Goal: Task Accomplishment & Management: Manage account settings

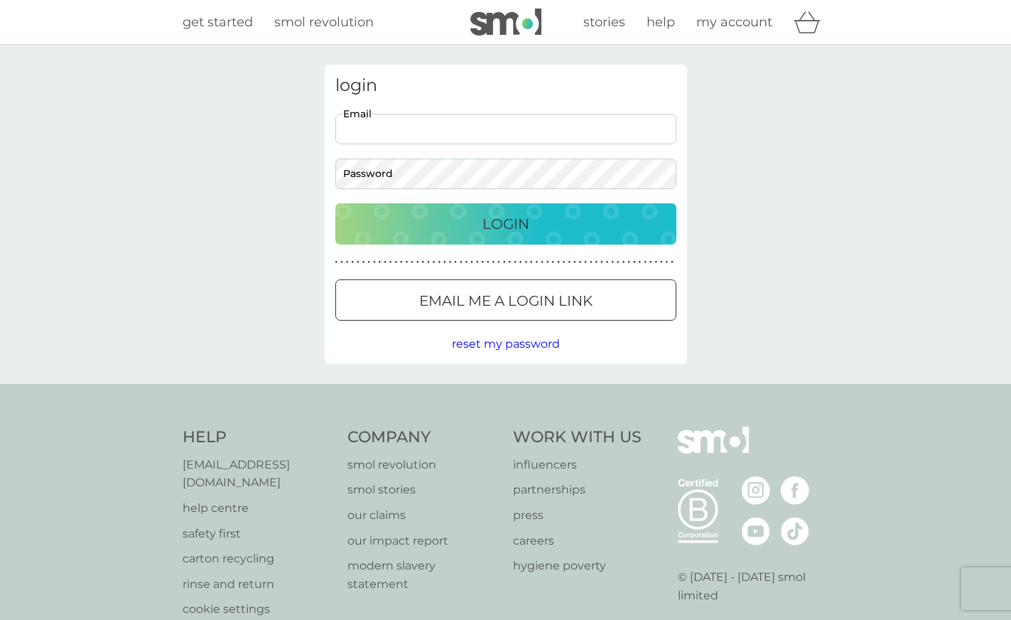
click at [393, 129] on input "Email" at bounding box center [505, 129] width 341 height 31
paste input "[EMAIL_ADDRESS][PERSON_NAME][DOMAIN_NAME]"
type input "[EMAIL_ADDRESS][PERSON_NAME][DOMAIN_NAME]"
click at [335, 203] on button "Login" at bounding box center [505, 223] width 341 height 41
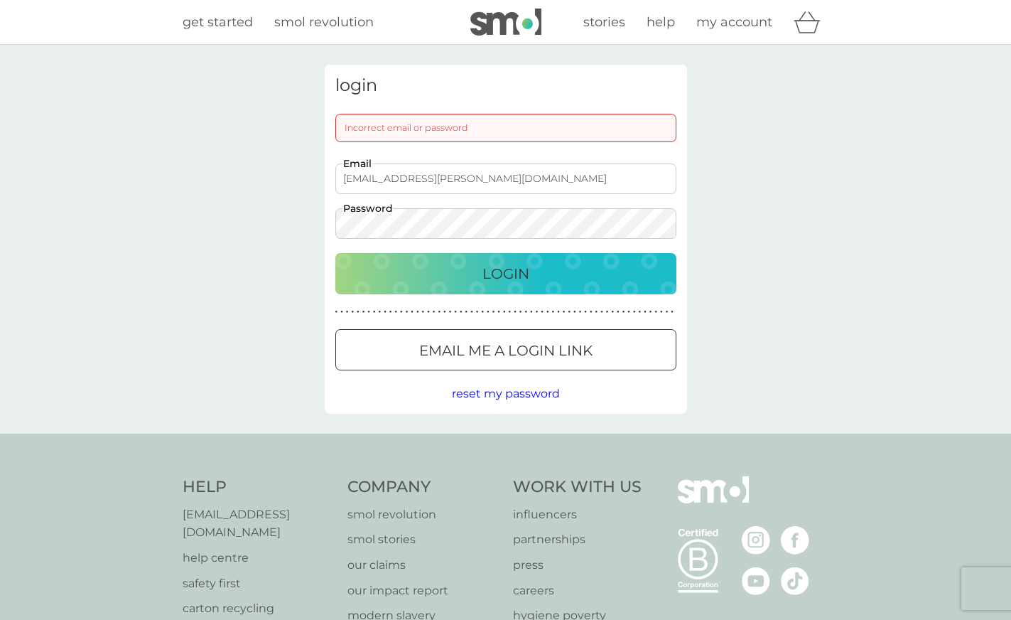
click at [335, 253] on button "Login" at bounding box center [505, 273] width 341 height 41
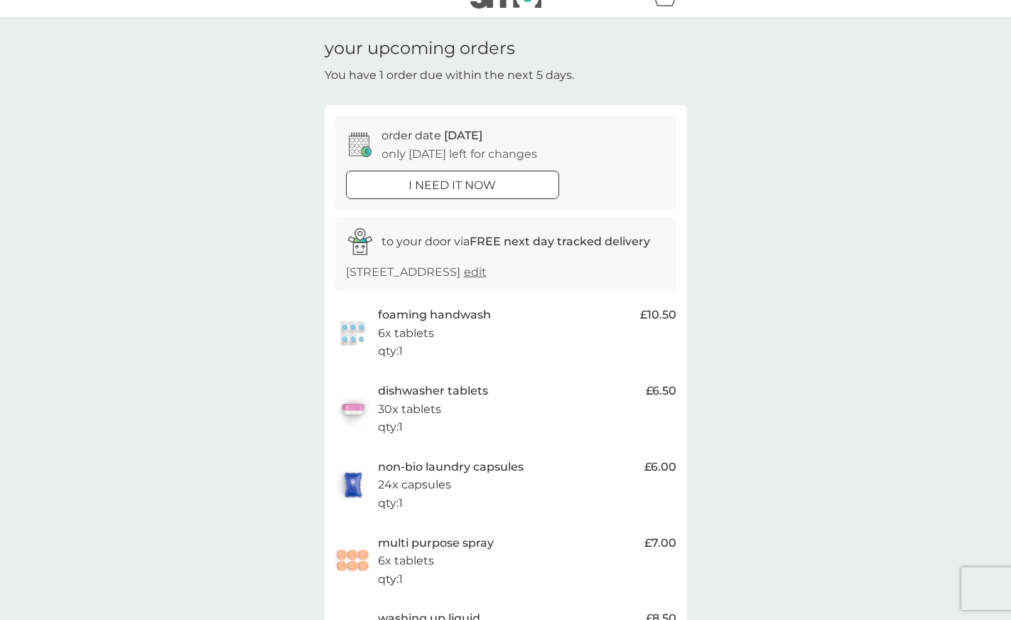
scroll to position [28, 0]
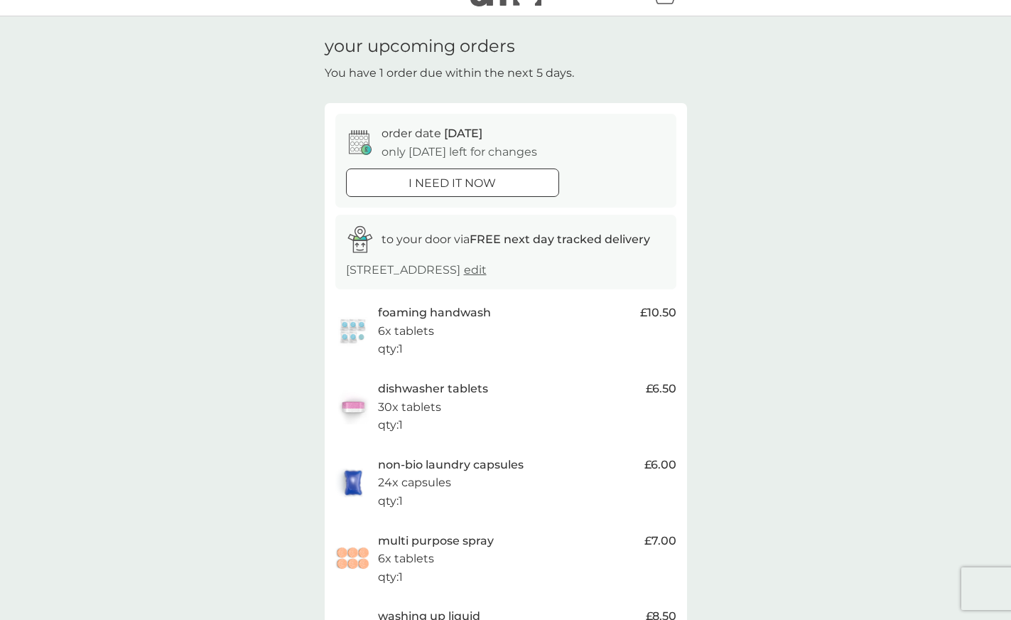
click at [487, 275] on span "edit" at bounding box center [475, 270] width 23 height 14
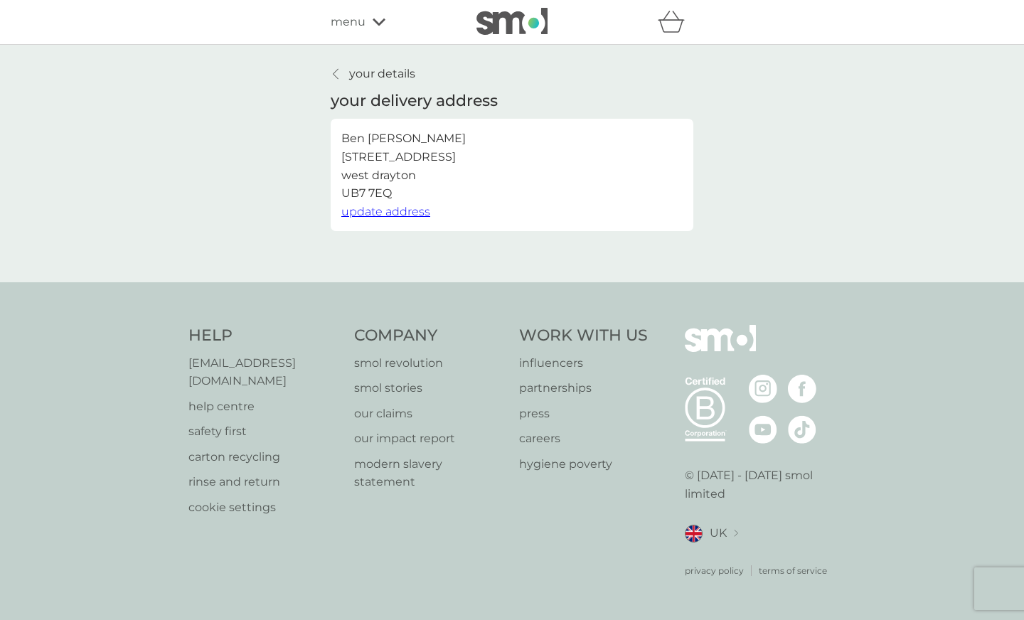
click at [370, 70] on p "your details" at bounding box center [382, 74] width 66 height 18
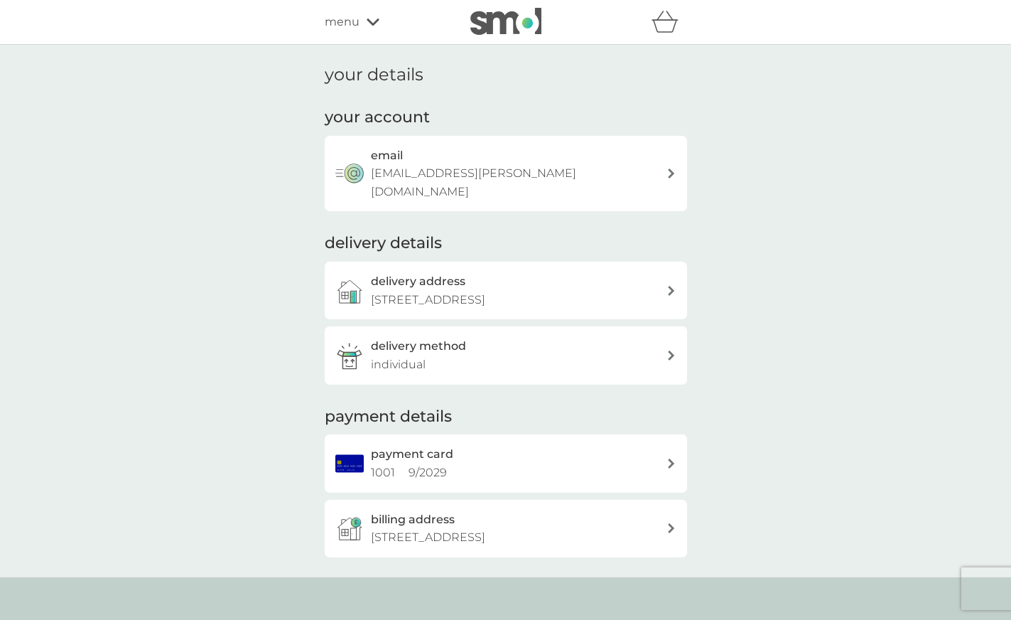
click at [369, 16] on div "menu" at bounding box center [385, 22] width 121 height 18
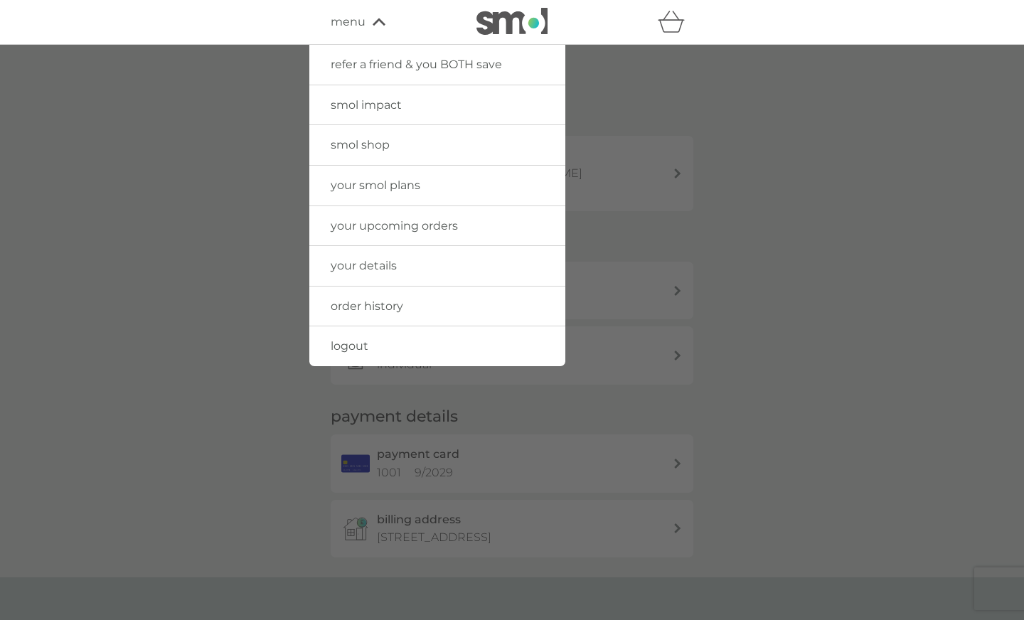
click at [488, 21] on img at bounding box center [511, 21] width 71 height 27
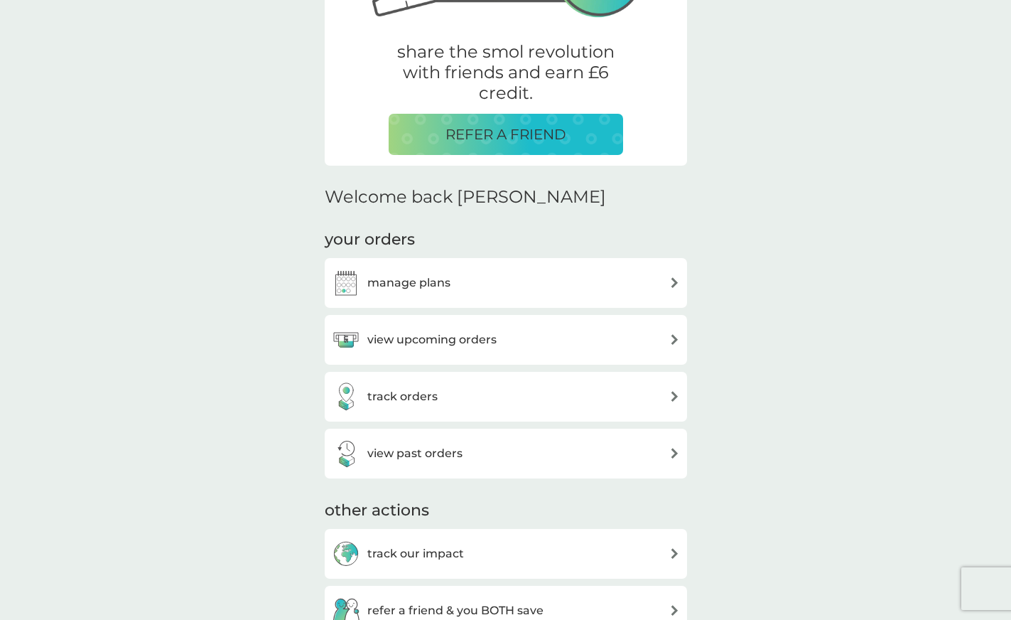
scroll to position [256, 0]
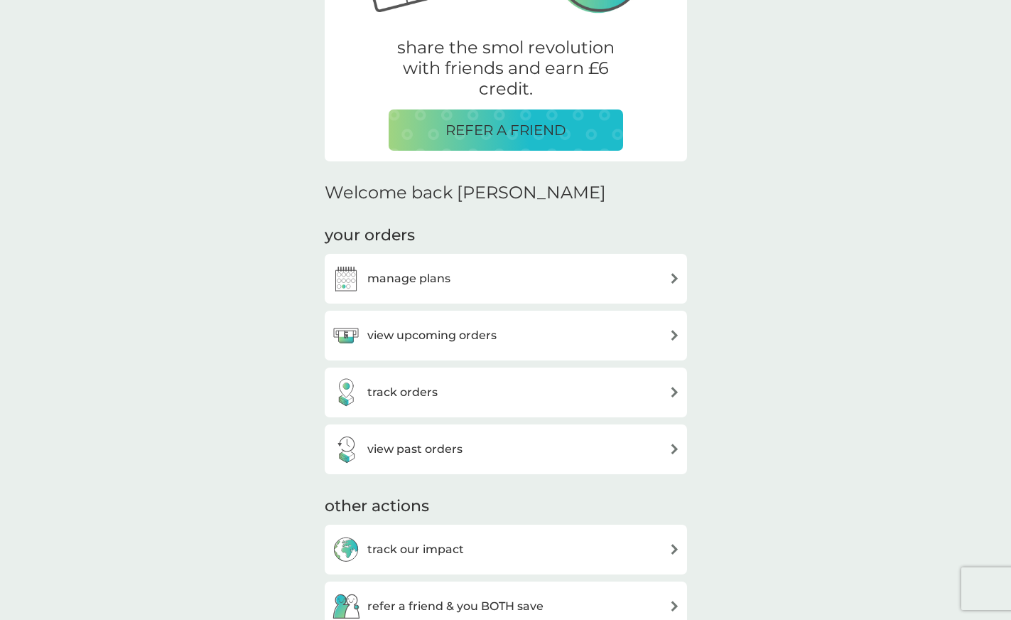
click at [489, 285] on div "manage plans" at bounding box center [506, 278] width 348 height 28
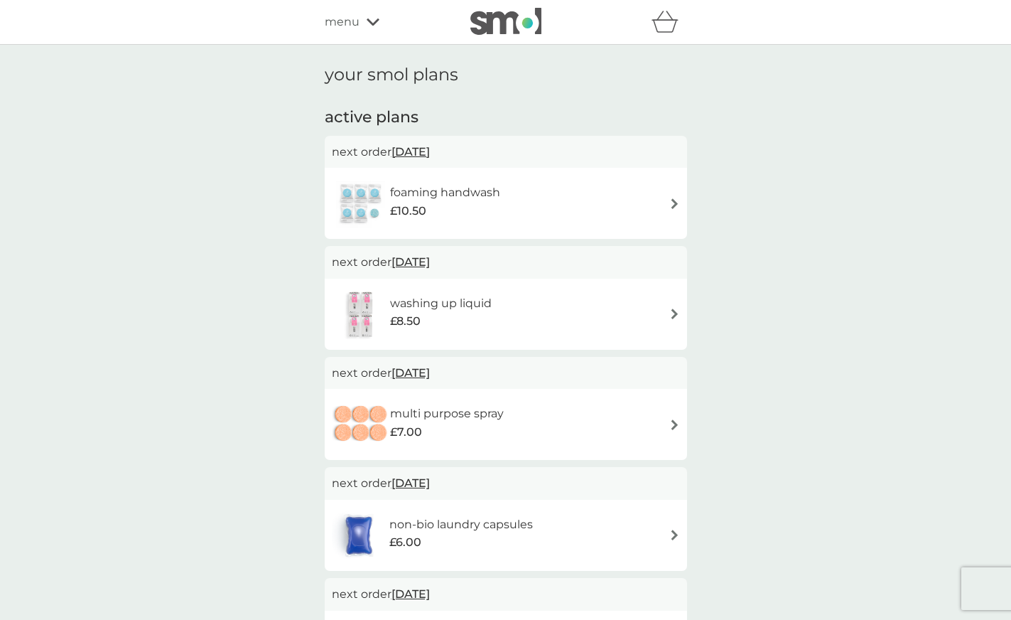
click at [535, 308] on div "washing up liquid £8.50" at bounding box center [506, 314] width 348 height 50
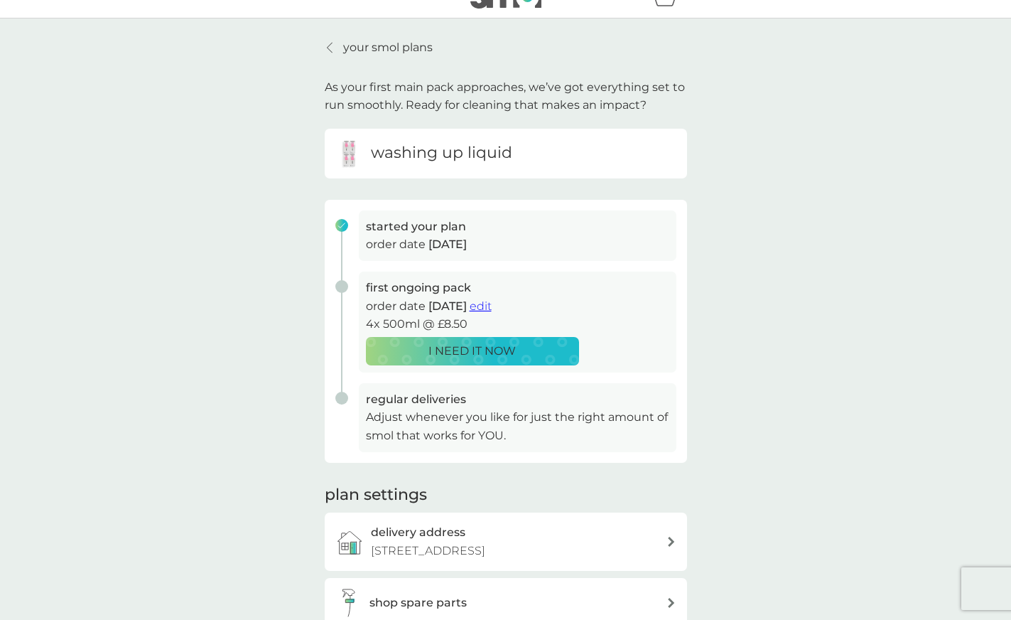
scroll to position [28, 0]
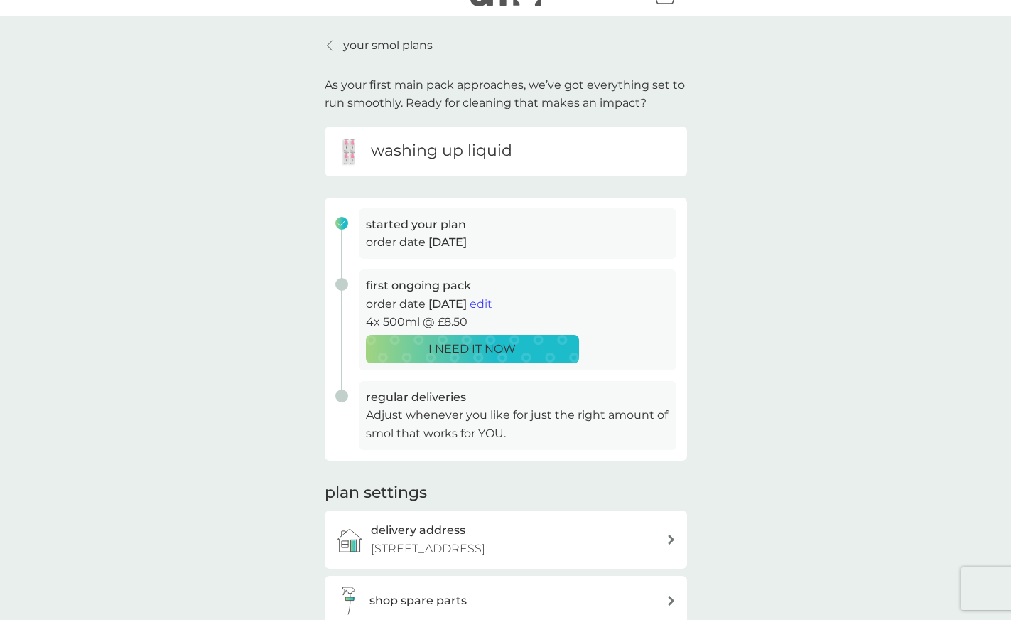
click at [492, 306] on span "edit" at bounding box center [481, 304] width 22 height 14
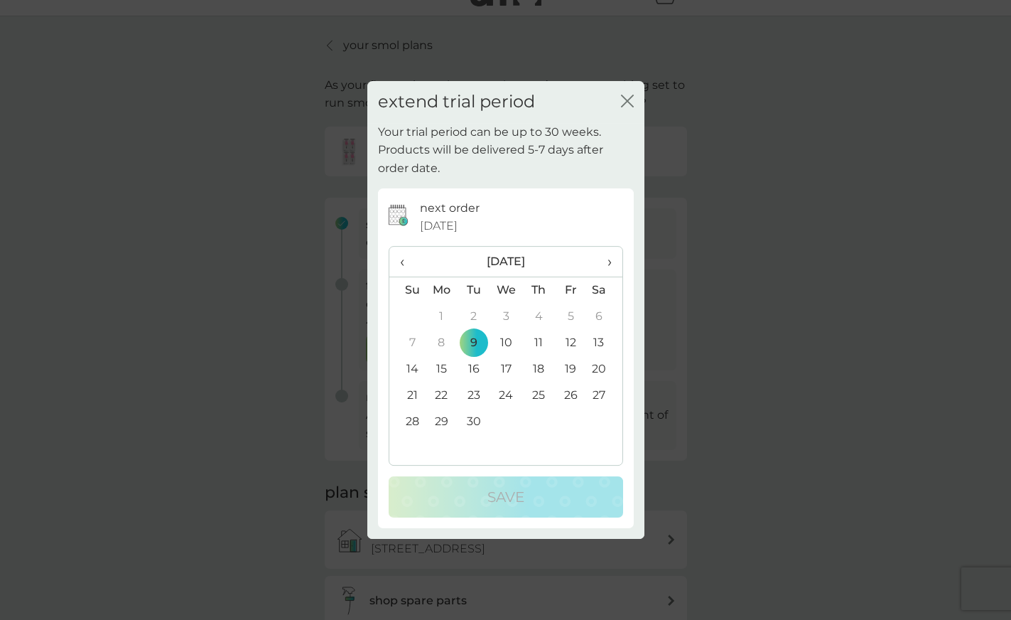
click at [608, 261] on span "›" at bounding box center [604, 262] width 14 height 30
click at [414, 364] on td "11" at bounding box center [408, 369] width 36 height 26
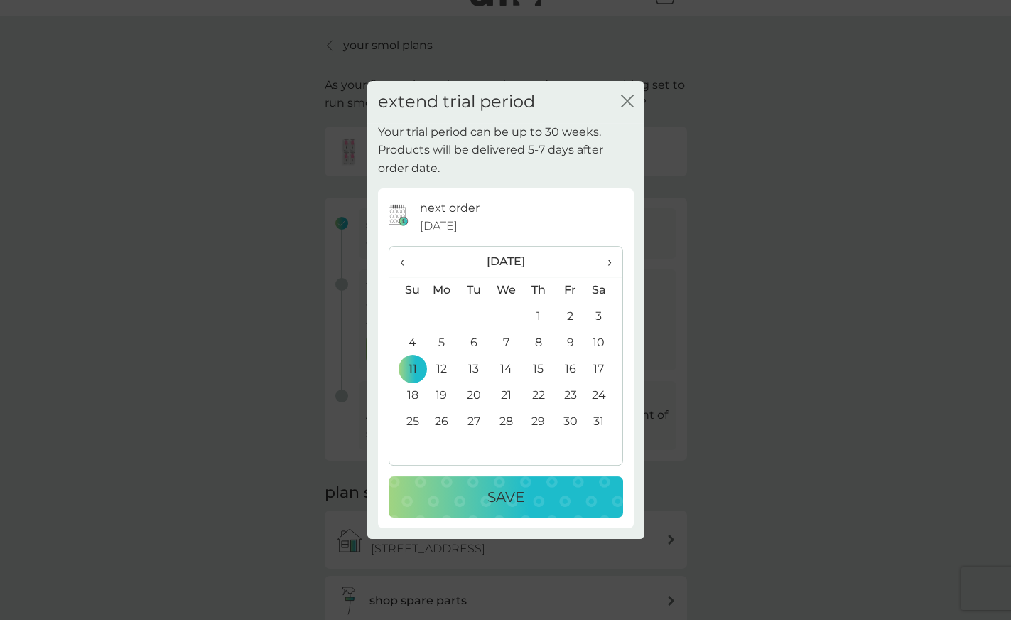
click at [468, 491] on div "Save" at bounding box center [506, 496] width 206 height 23
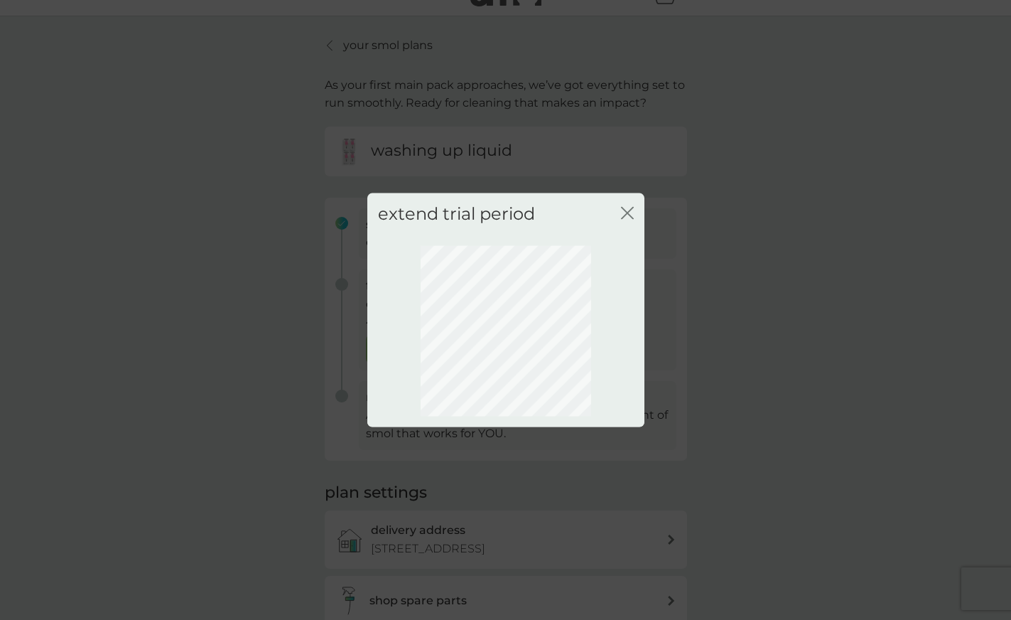
click at [624, 210] on icon "close" at bounding box center [625, 213] width 6 height 11
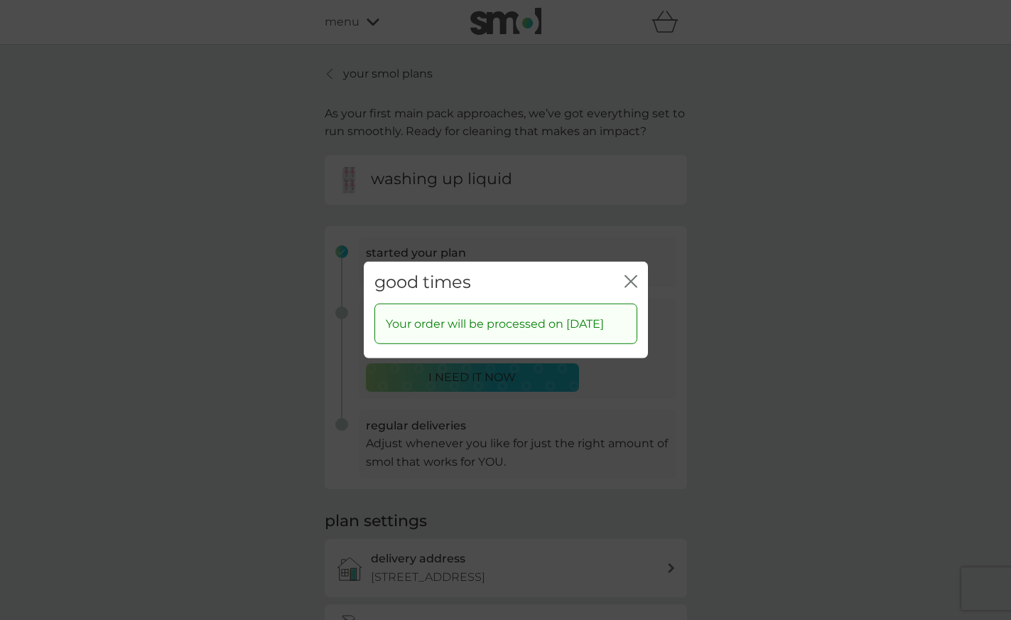
click at [638, 264] on div "good times close" at bounding box center [506, 283] width 284 height 42
click at [627, 275] on icon "close" at bounding box center [631, 281] width 13 height 13
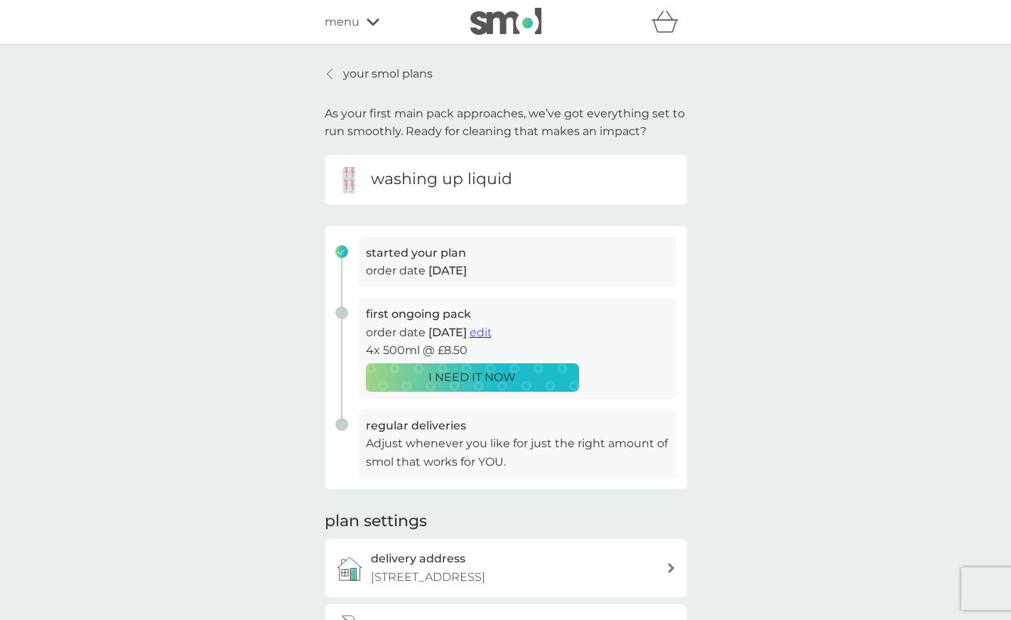
click at [394, 71] on p "your smol plans" at bounding box center [388, 74] width 90 height 18
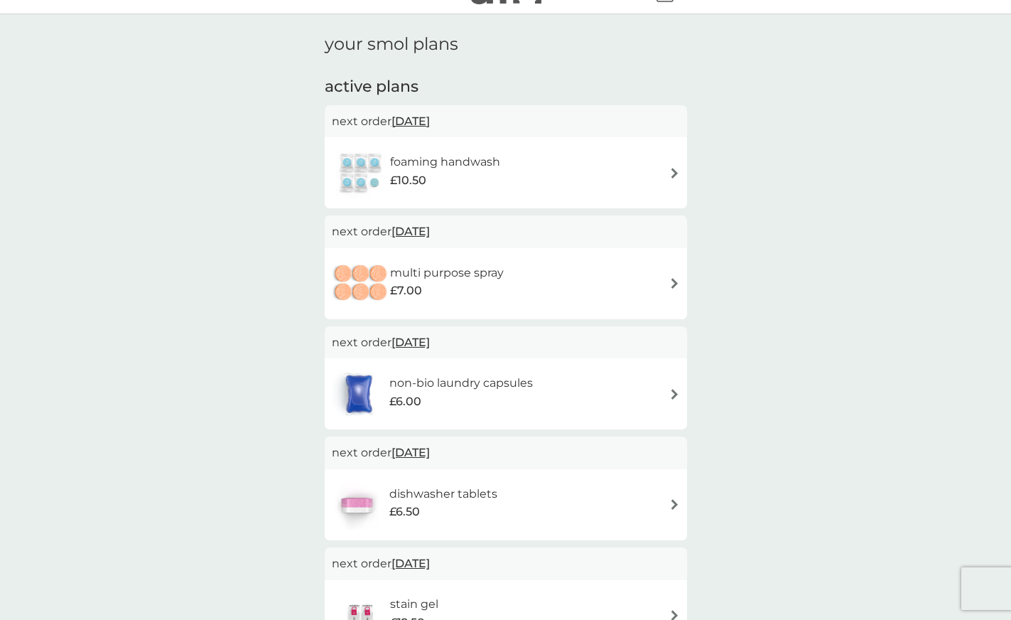
scroll to position [28, 0]
click at [657, 412] on div "non-bio laundry capsules £6.00" at bounding box center [506, 396] width 348 height 50
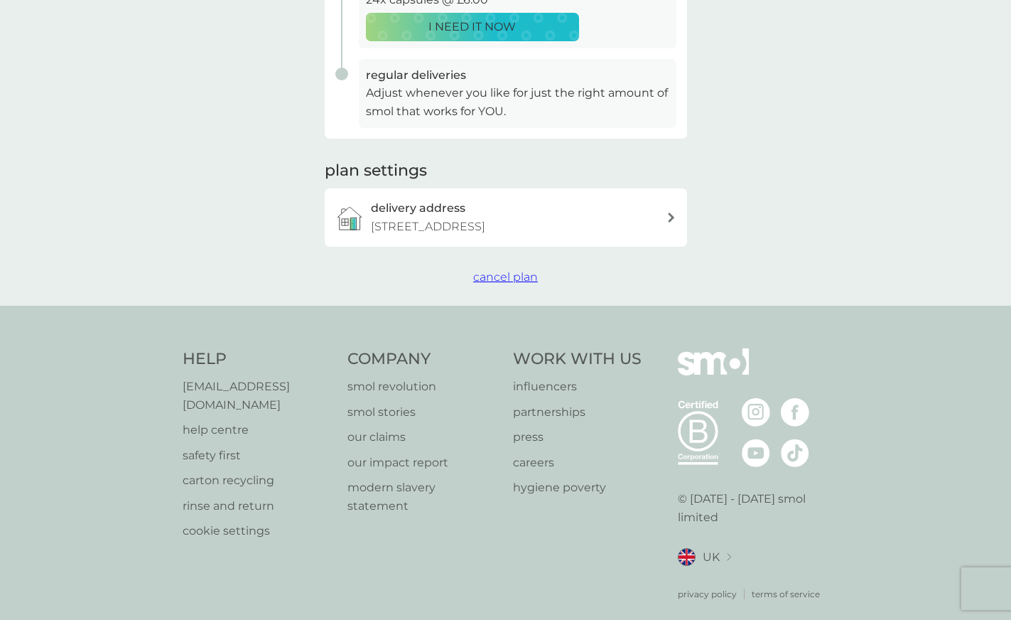
scroll to position [356, 0]
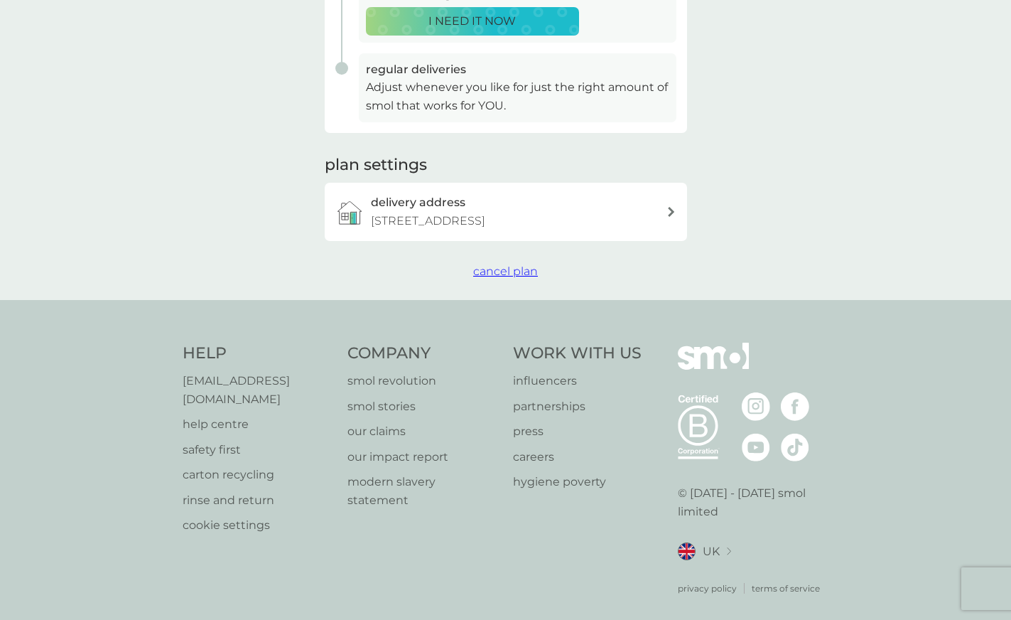
click at [523, 273] on span "cancel plan" at bounding box center [505, 271] width 65 height 14
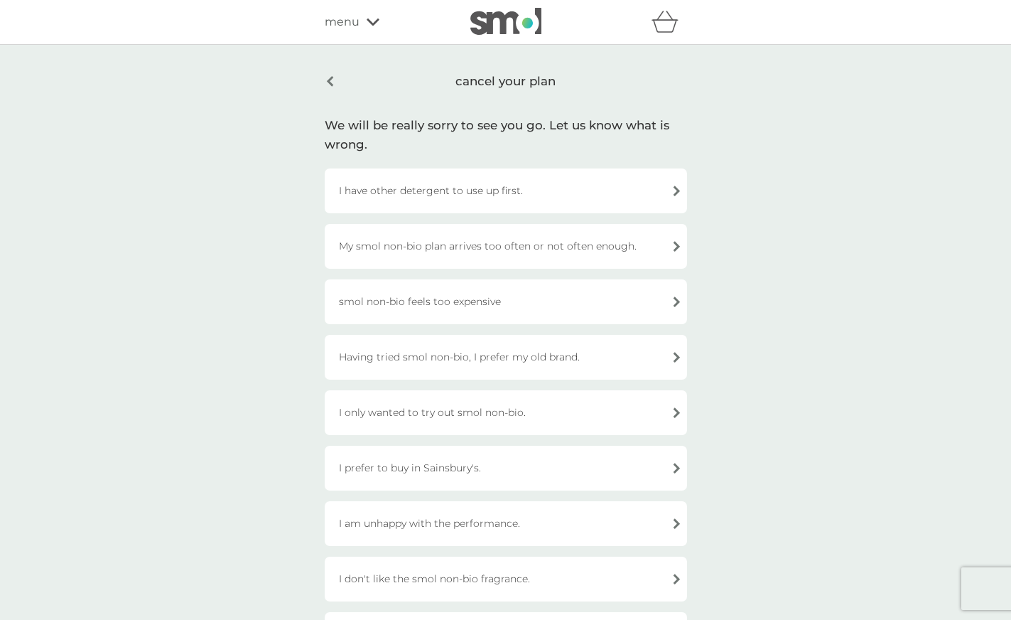
click at [522, 404] on div "I only wanted to try out smol non-bio." at bounding box center [506, 412] width 363 height 45
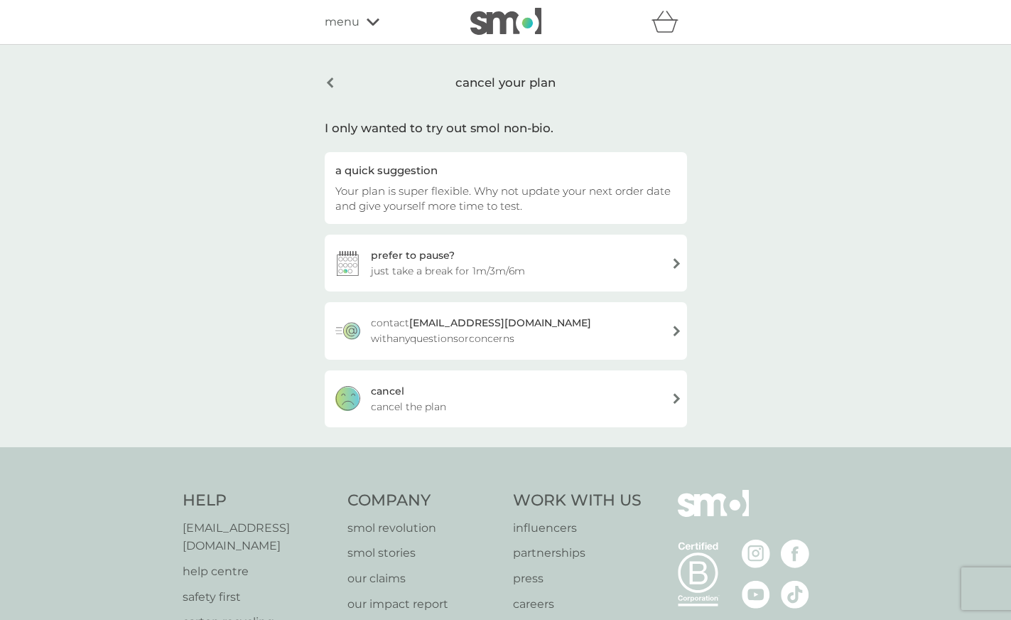
click at [522, 404] on div "[PERSON_NAME] the plan" at bounding box center [506, 398] width 363 height 57
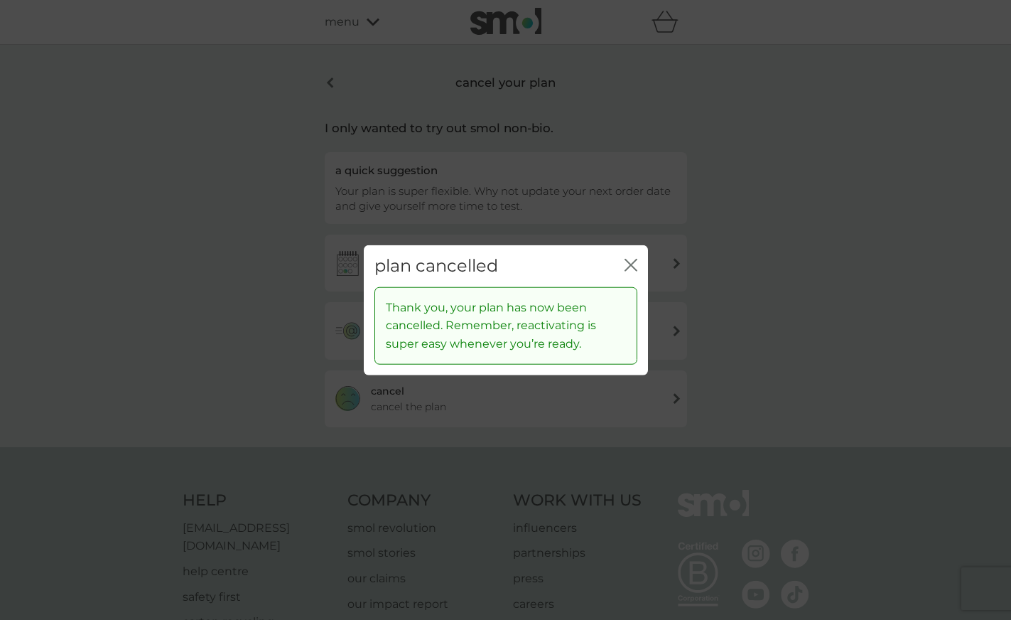
click at [633, 261] on icon "close" at bounding box center [631, 265] width 13 height 13
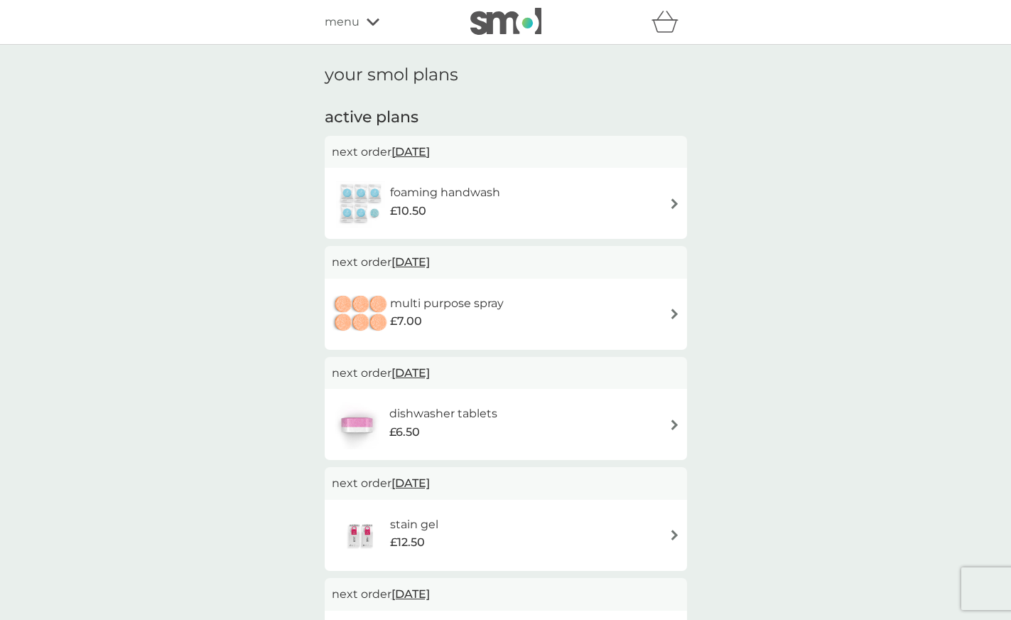
click at [610, 417] on div "dishwasher tablets £6.50" at bounding box center [506, 424] width 348 height 50
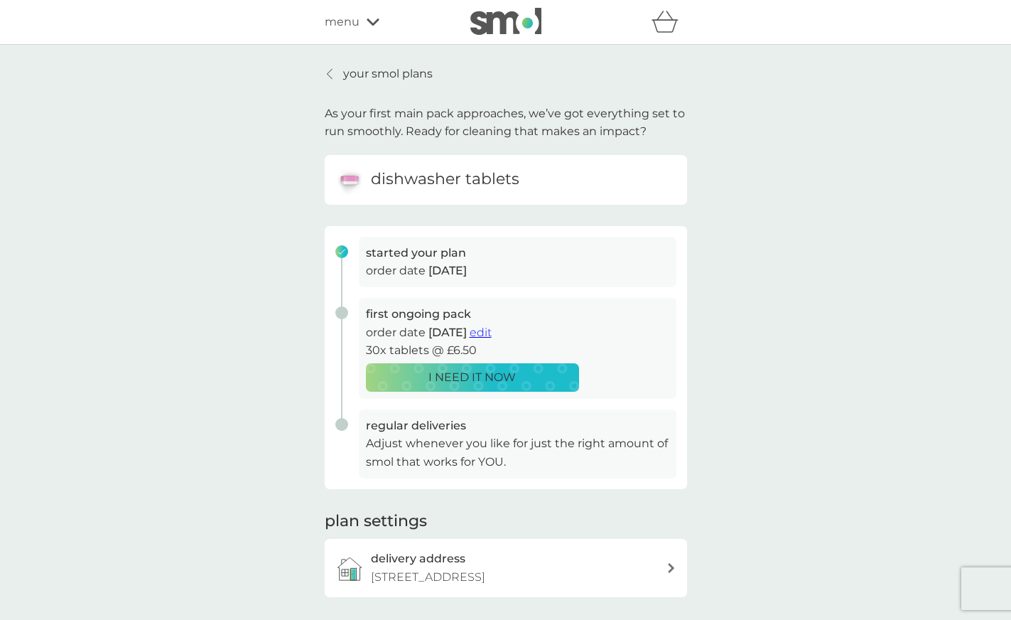
scroll to position [356, 0]
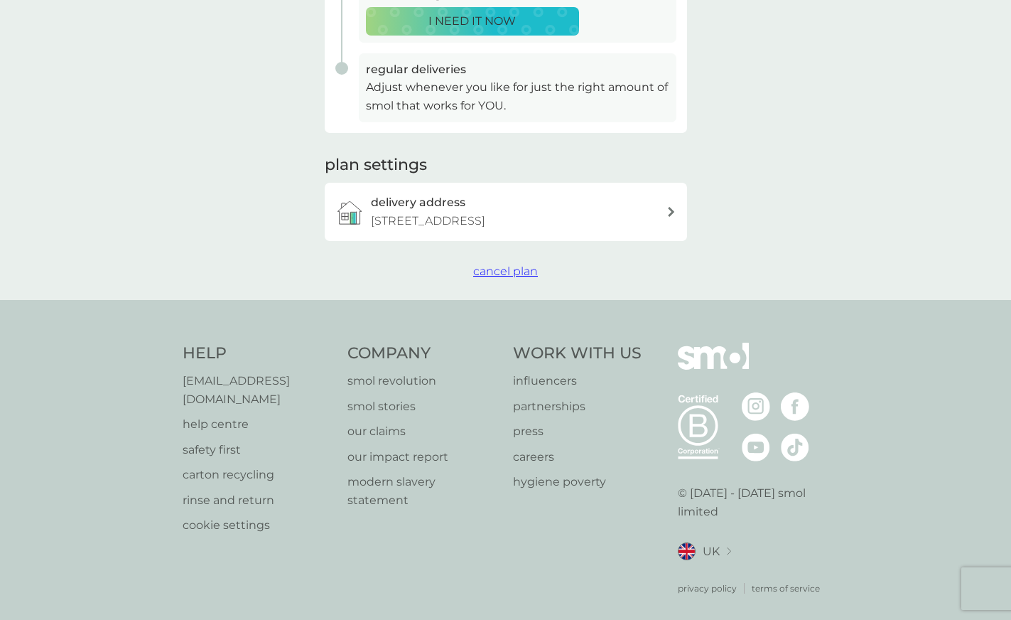
click at [525, 276] on span "cancel plan" at bounding box center [505, 271] width 65 height 14
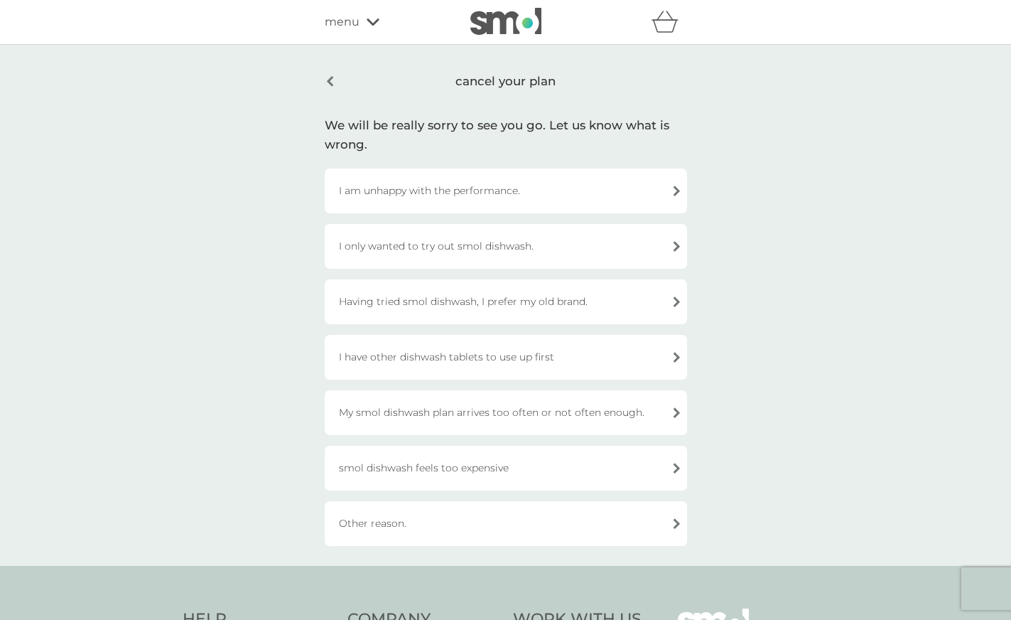
click at [494, 351] on div "I have other dishwash tablets to use up first" at bounding box center [506, 357] width 363 height 45
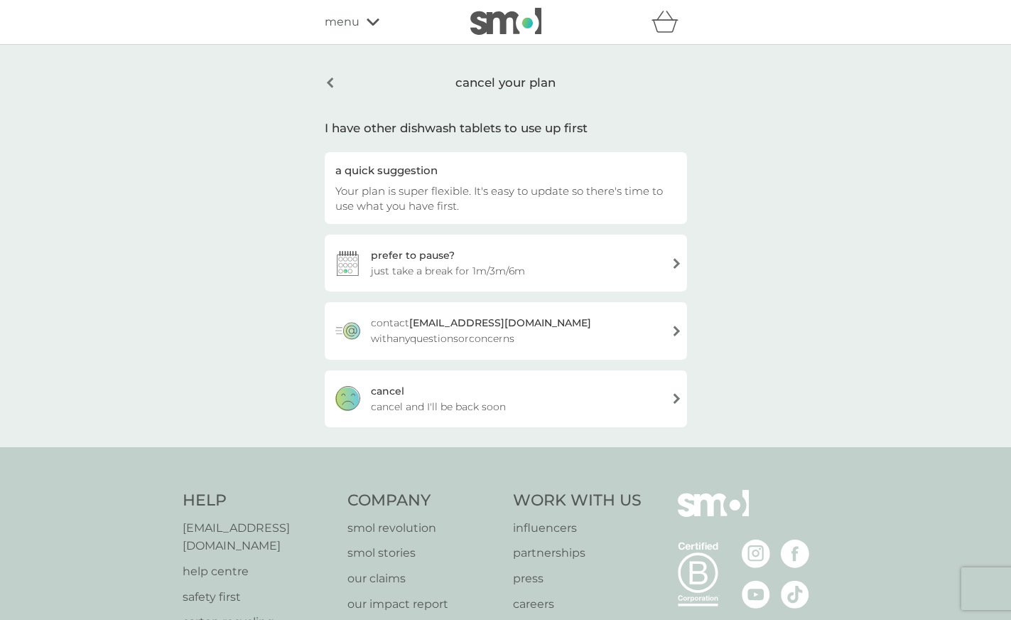
click at [495, 390] on div "[PERSON_NAME] and I'll be back soon" at bounding box center [506, 398] width 363 height 57
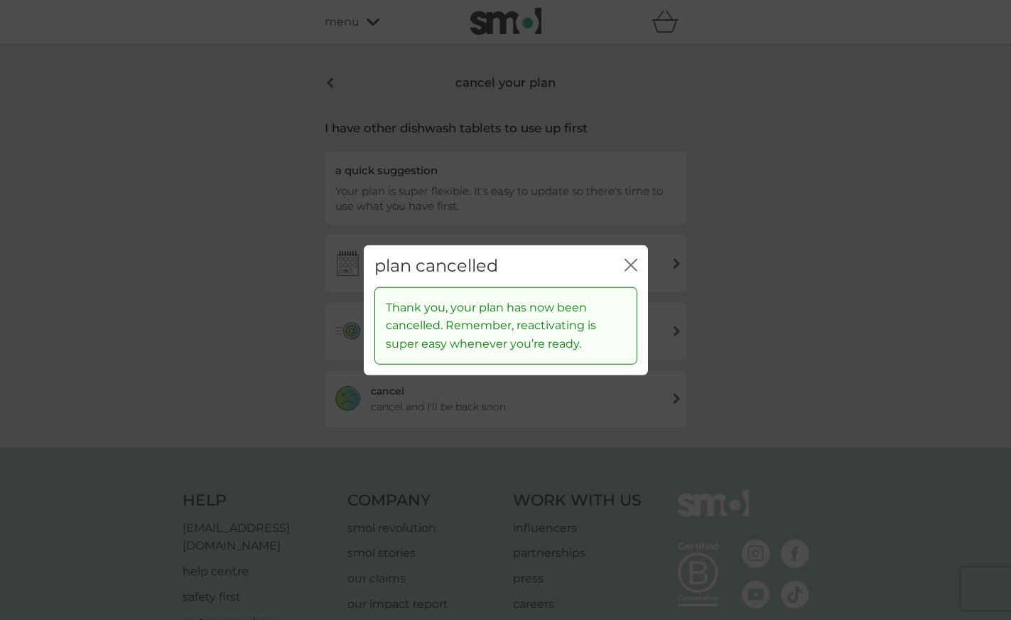
click at [630, 264] on icon "close" at bounding box center [629, 264] width 6 height 11
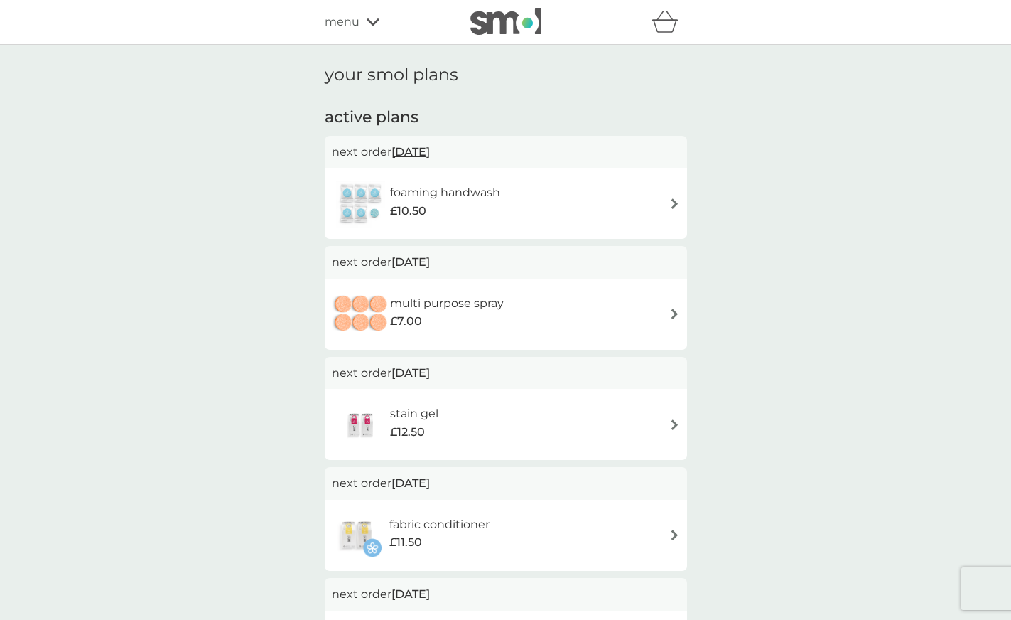
click at [503, 189] on div "foaming handwash £10.50" at bounding box center [452, 203] width 124 height 40
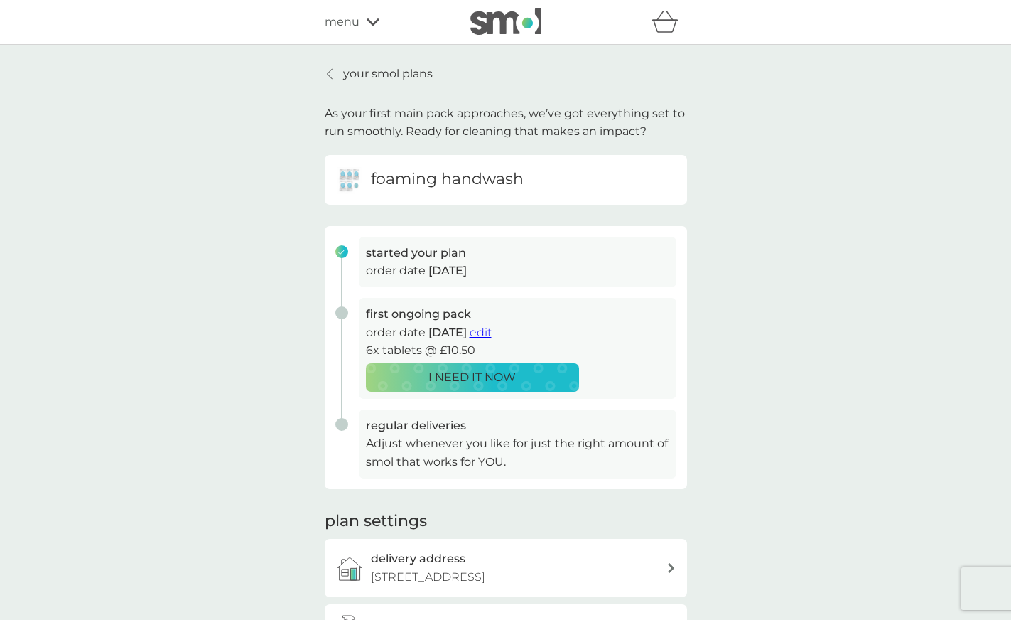
click at [492, 331] on span "edit" at bounding box center [481, 333] width 22 height 14
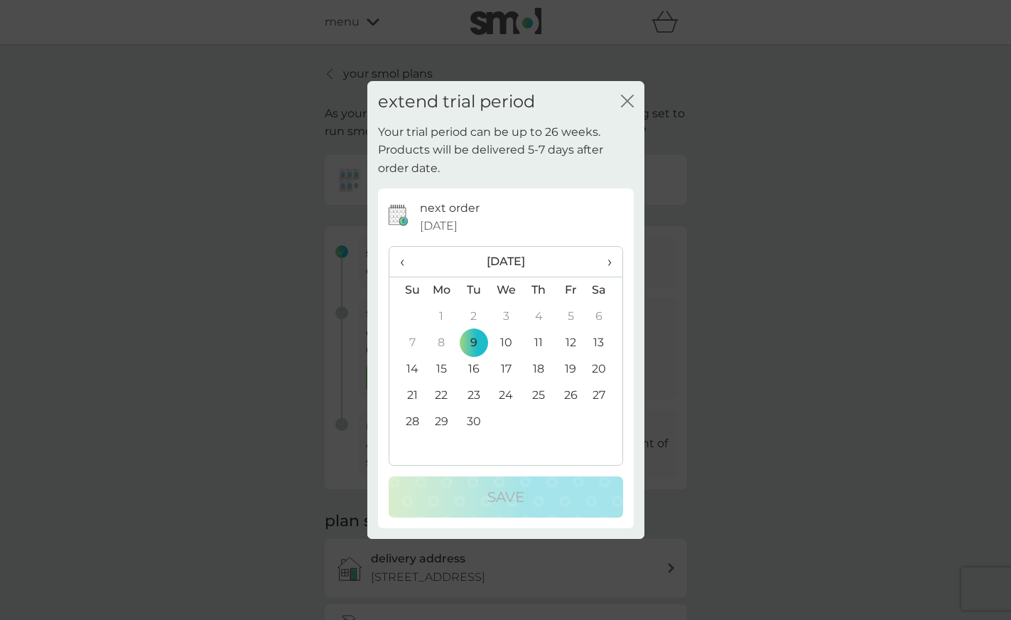
click at [472, 421] on td "30" at bounding box center [474, 422] width 32 height 26
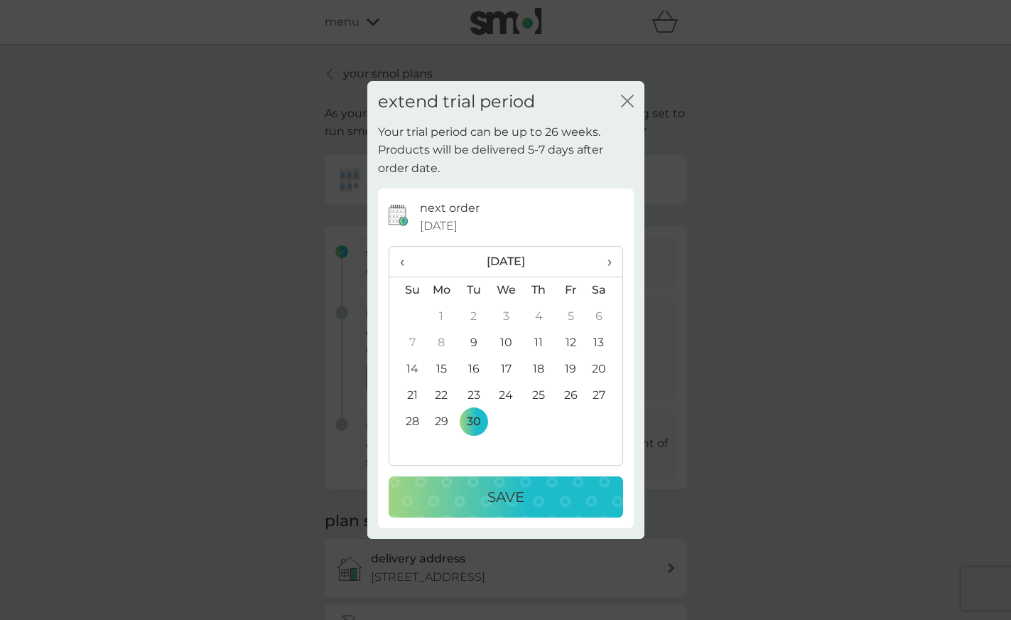
click at [608, 262] on span "›" at bounding box center [604, 262] width 14 height 30
click at [413, 365] on td "12" at bounding box center [408, 369] width 36 height 26
click at [505, 493] on p "Save" at bounding box center [506, 496] width 37 height 23
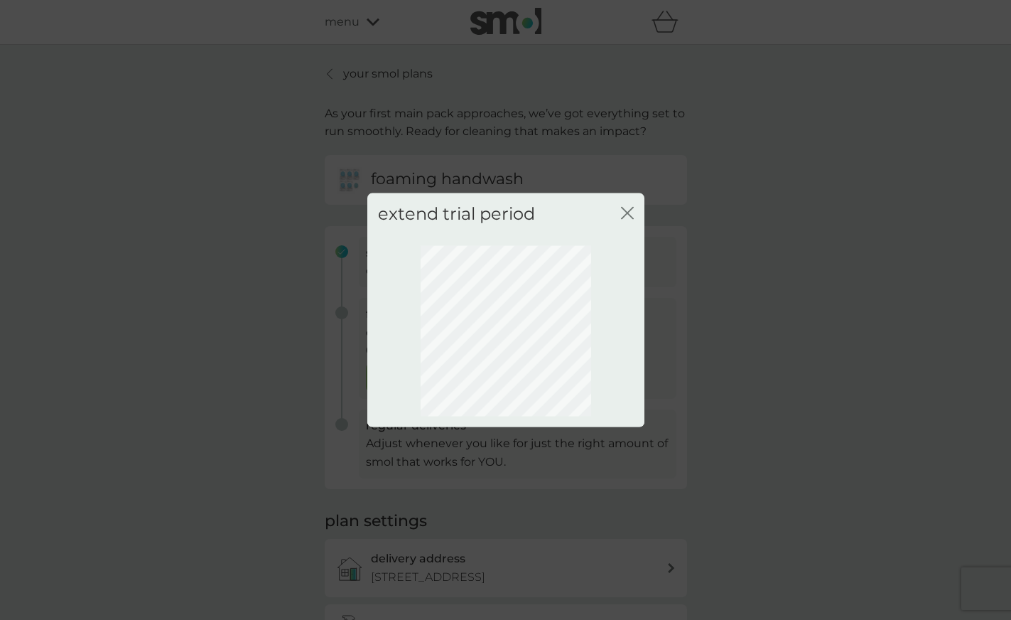
click at [623, 210] on div "extend trial period close" at bounding box center [505, 214] width 277 height 42
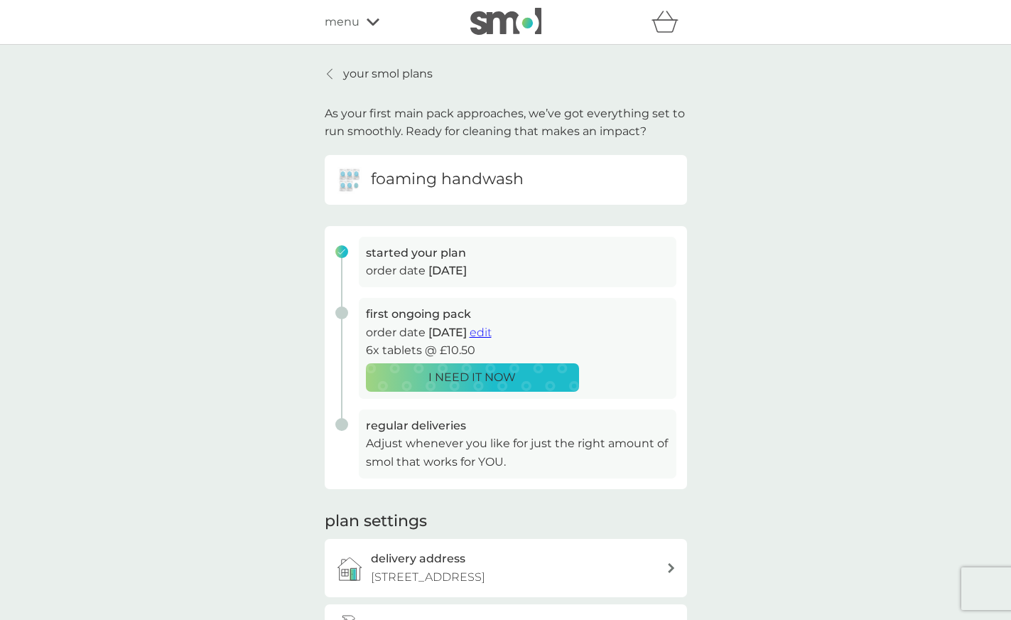
click at [394, 73] on p "your smol plans" at bounding box center [388, 74] width 90 height 18
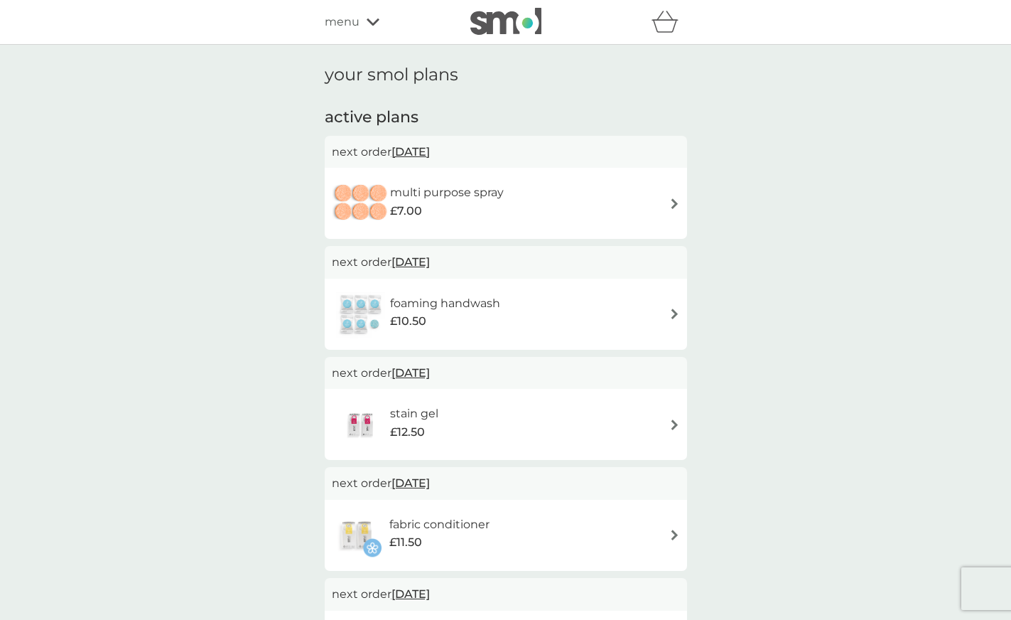
click at [496, 198] on h6 "multi purpose spray" at bounding box center [447, 192] width 114 height 18
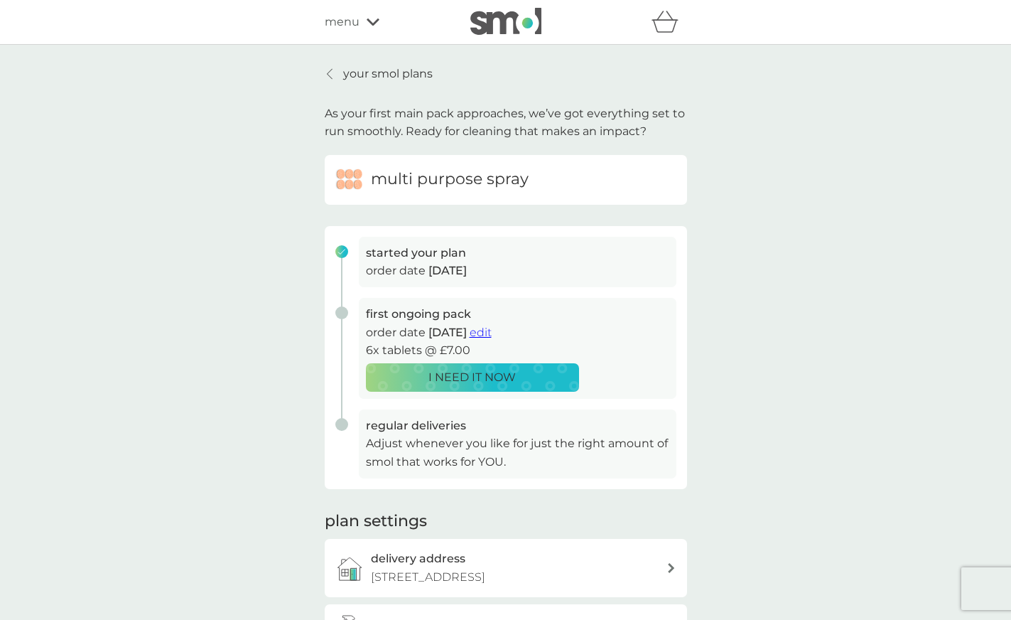
click at [492, 334] on span "edit" at bounding box center [481, 333] width 22 height 14
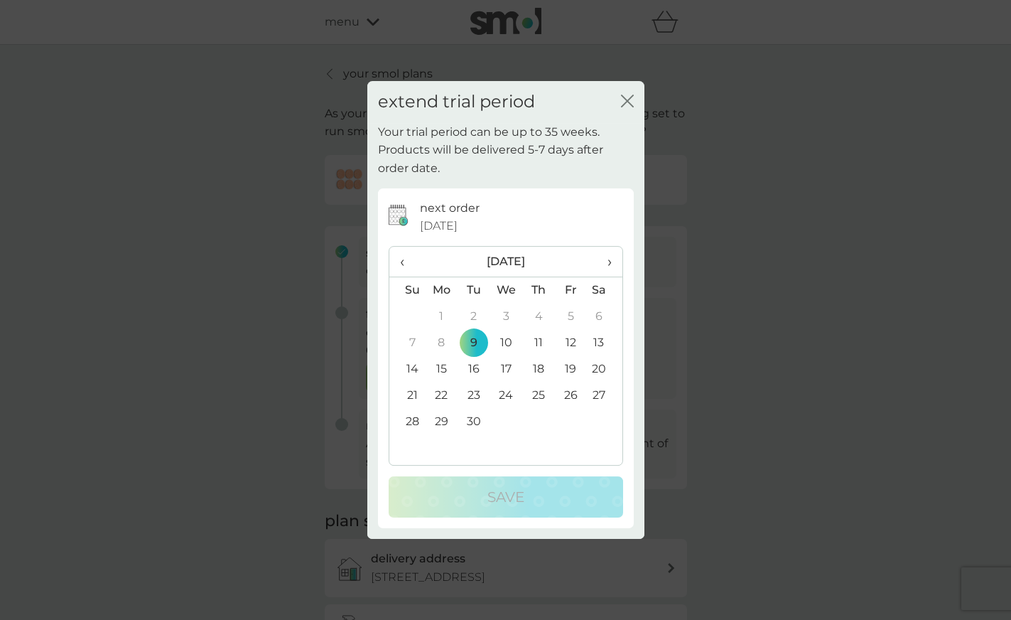
click at [612, 261] on th "›" at bounding box center [604, 262] width 36 height 31
click at [410, 369] on td "12" at bounding box center [408, 369] width 36 height 26
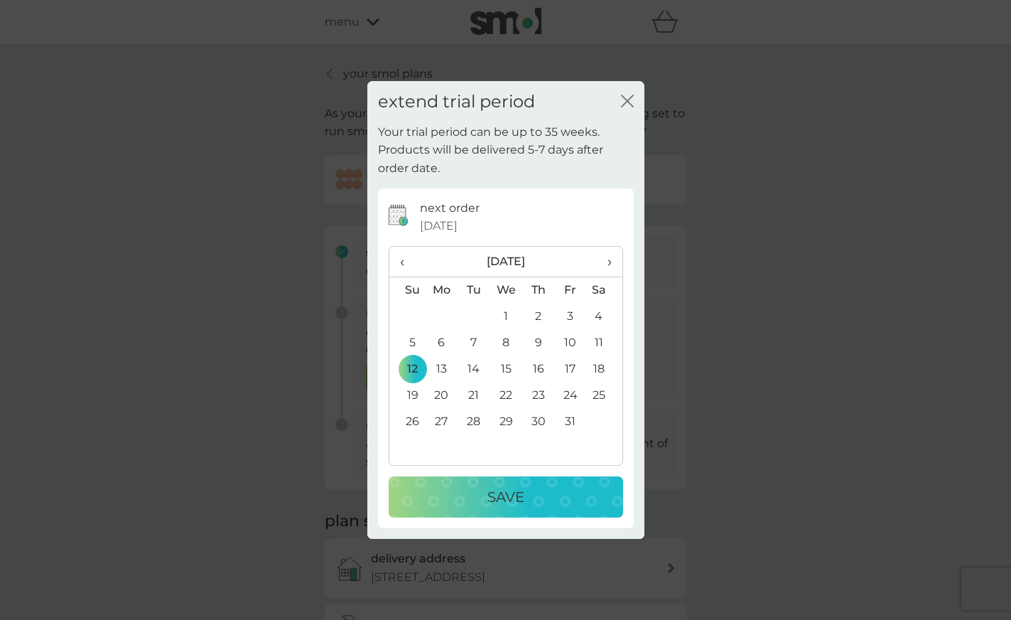
click at [490, 488] on p "Save" at bounding box center [506, 496] width 37 height 23
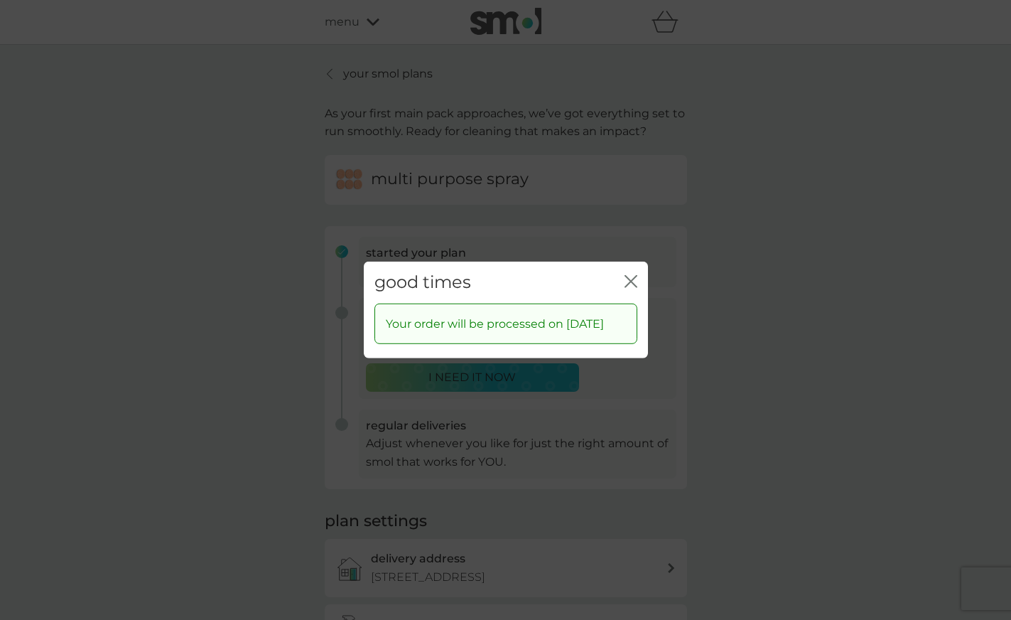
click at [631, 275] on icon "close" at bounding box center [631, 281] width 13 height 13
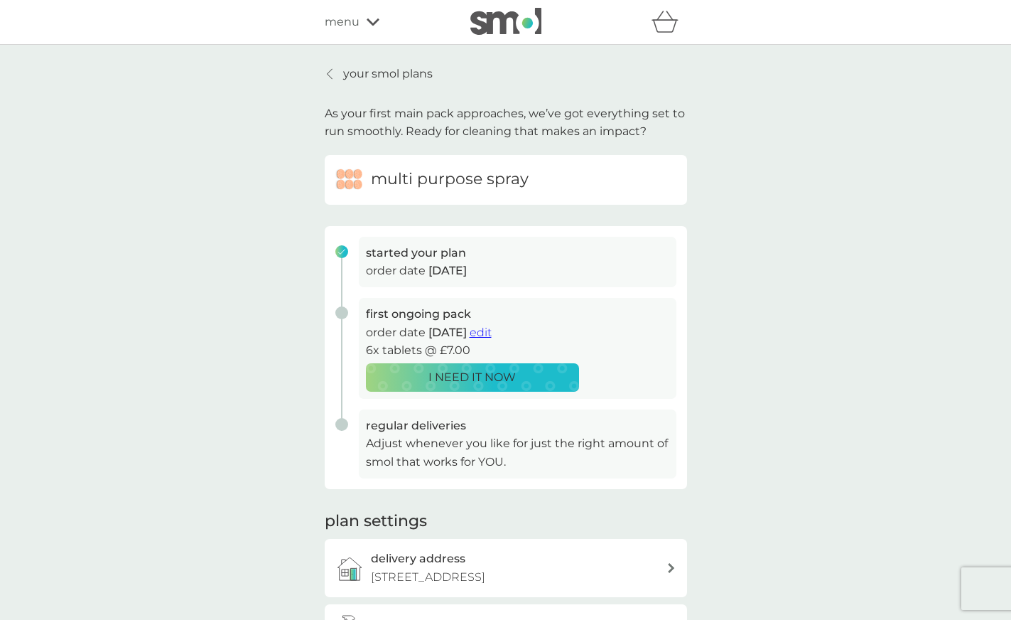
click at [385, 73] on p "your smol plans" at bounding box center [388, 74] width 90 height 18
